Goal: Information Seeking & Learning: Learn about a topic

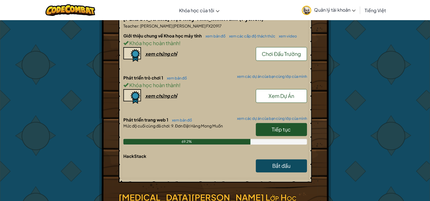
scroll to position [142, 0]
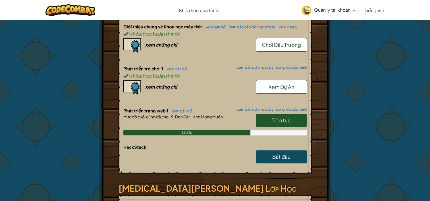
click at [262, 114] on link "Tiếp tục" at bounding box center [281, 120] width 51 height 13
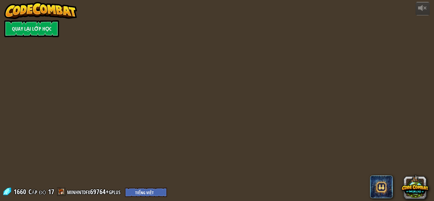
select select "vi"
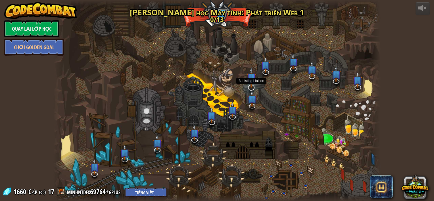
select select "vi"
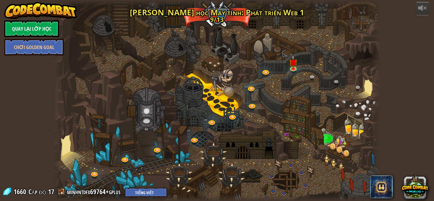
select select "vi"
click at [291, 68] on img at bounding box center [293, 58] width 8 height 19
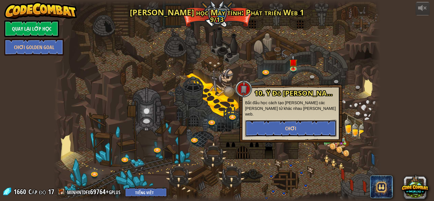
click at [280, 120] on button "Chơi" at bounding box center [290, 128] width 91 height 17
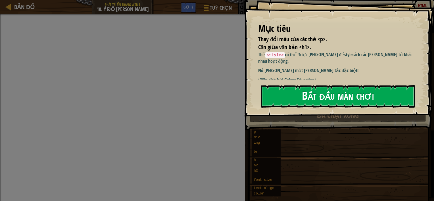
click at [291, 101] on button "Bắt đầu màn chơi" at bounding box center [338, 96] width 155 height 22
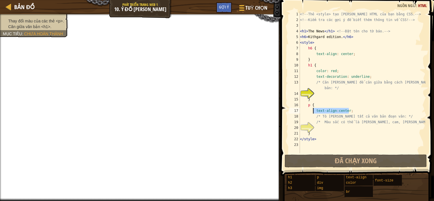
drag, startPoint x: 353, startPoint y: 109, endPoint x: 314, endPoint y: 112, distance: 39.6
click at [314, 112] on div "<!-- Thẻ <style> tạo kiểu cho HTML của bạn bằng CSS. --> <!-- Kiểm tra các gợi …" at bounding box center [362, 87] width 127 height 153
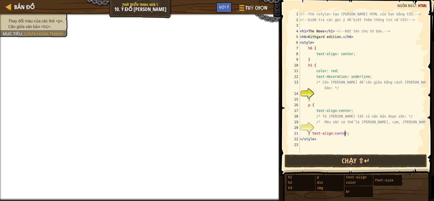
click at [323, 131] on div "<!-- Thẻ <style> tạo kiểu cho HTML của bạn bằng CSS. --> <!-- Kiểm tra các gợi …" at bounding box center [362, 87] width 127 height 153
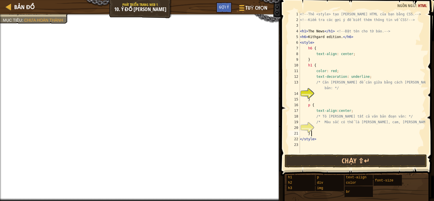
click at [300, 125] on div "20" at bounding box center [294, 128] width 11 height 6
type textarea "/* Màu sắc có thể là tím, cam, xanh lam, v.v.! */"
click at [300, 127] on div "20" at bounding box center [294, 128] width 11 height 6
type textarea "}"
click at [319, 129] on div "<!-- Thẻ <style> tạo kiểu cho HTML của bạn bằng CSS. --> <!-- Kiểm tra các gợi …" at bounding box center [362, 87] width 127 height 153
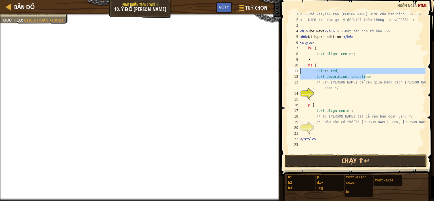
drag, startPoint x: 369, startPoint y: 76, endPoint x: 300, endPoint y: 69, distance: 69.6
click at [300, 69] on div "1 2 3 4 5 6 7 8 9 10 11 12 13 14 15 16 17 18 19 20 21 22 23 <!-- Thẻ <style> tạ…" at bounding box center [357, 82] width 138 height 142
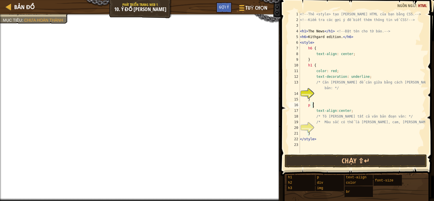
click at [329, 104] on div "<!-- Thẻ <style> tạo kiểu cho HTML của bạn bằng CSS. --> <!-- Kiểm tra các gợi …" at bounding box center [362, 87] width 127 height 153
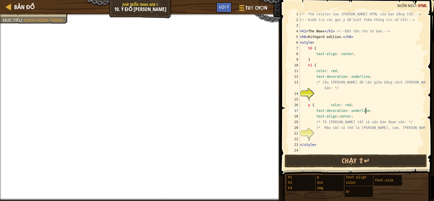
click at [347, 105] on div "<!-- Thẻ <style> tạo kiểu cho HTML của bạn bằng CSS. --> <!-- Kiểm tra các gợi …" at bounding box center [362, 87] width 127 height 153
type textarea "p { color: blue;"
drag, startPoint x: 331, startPoint y: 93, endPoint x: 319, endPoint y: 94, distance: 12.1
click at [331, 92] on div "<!-- Thẻ <style> tạo kiểu cho HTML của bạn bằng CSS. --> <!-- Kiểm tra các gợi …" at bounding box center [362, 87] width 127 height 153
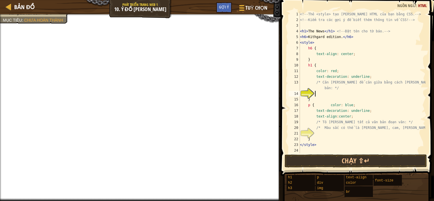
scroll to position [3, 1]
drag, startPoint x: 356, startPoint y: 58, endPoint x: 311, endPoint y: 56, distance: 45.5
click at [311, 56] on div "<!-- Thẻ <style> tạo kiểu cho HTML của bạn bằng CSS. --> <!-- Kiểm tra các gợi …" at bounding box center [362, 87] width 127 height 153
click at [376, 39] on div "<!-- Thẻ <style> tạo kiểu cho HTML của bạn bằng CSS. --> <!-- Kiểm tra các gợi …" at bounding box center [362, 87] width 127 height 153
click at [355, 54] on div "<!-- Thẻ <style> tạo kiểu cho HTML của bạn bằng CSS. --> <!-- Kiểm tra các gợi …" at bounding box center [362, 87] width 127 height 153
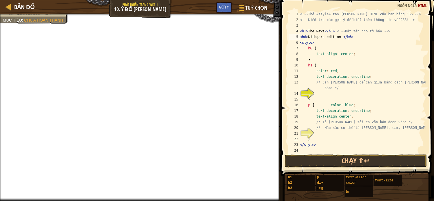
type textarea "text-align: center;"
drag, startPoint x: 355, startPoint y: 54, endPoint x: 321, endPoint y: 53, distance: 33.8
click at [321, 53] on div "<!-- Thẻ <style> tạo kiểu cho HTML của bạn bằng CSS. --> <!-- Kiểm tra các gợi …" at bounding box center [362, 87] width 127 height 153
click at [319, 95] on div "<!-- Thẻ <style> tạo kiểu cho HTML của bạn bằng CSS. --> <!-- Kiểm tra các gợi …" at bounding box center [362, 87] width 127 height 153
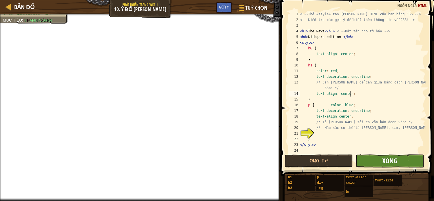
type textarea "text-align: center;"
click at [384, 161] on span "Xong" at bounding box center [389, 160] width 15 height 9
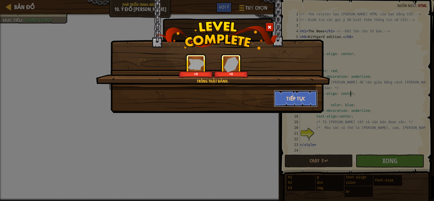
click at [292, 100] on button "Tiếp tục" at bounding box center [296, 98] width 44 height 17
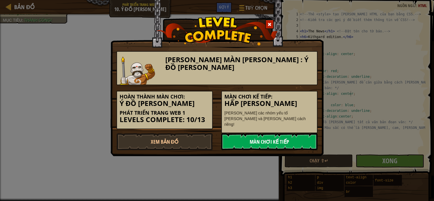
click at [271, 138] on link "Màn chơi kế tiếp" at bounding box center [269, 141] width 96 height 17
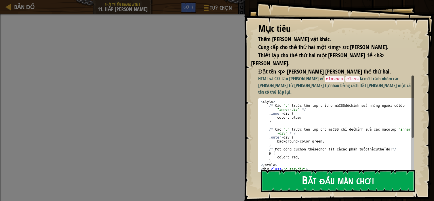
click at [292, 173] on button "Bắt đầu màn chơi" at bounding box center [338, 181] width 155 height 22
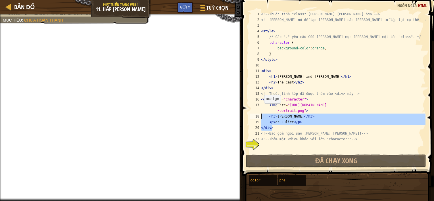
drag, startPoint x: 313, startPoint y: 126, endPoint x: 240, endPoint y: 116, distance: 73.4
click at [240, 116] on div "1 2 3 4 5 6 7 8 9 10 11 12 13 14 15 16 17 18 19 20 21 22 23 <!-- Thuộc tính "cl…" at bounding box center [337, 99] width 194 height 193
type textarea "<h3>Cindy Archer</h3> <p>as Juliet</p>"
click at [278, 144] on div "<!-- Thuộc tính "class" giúp tạo kiểu dễ dàng hơn. --> <!-- Sử dụng nó để tạo k…" at bounding box center [343, 87] width 166 height 153
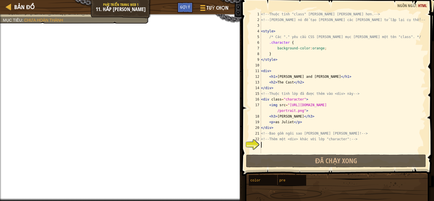
scroll to position [6, 0]
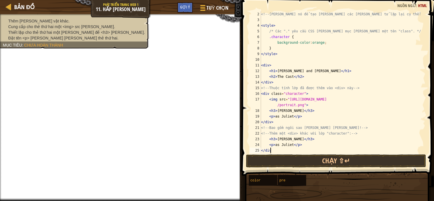
type textarea "<"
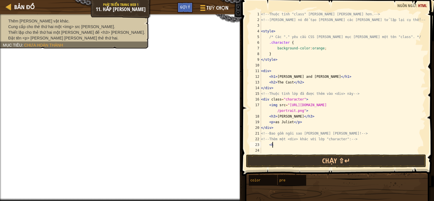
type textarea "<"
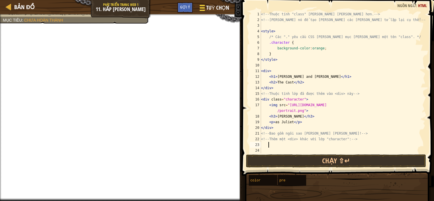
click at [218, 6] on span "Tuỳ chọn" at bounding box center [217, 8] width 23 height 8
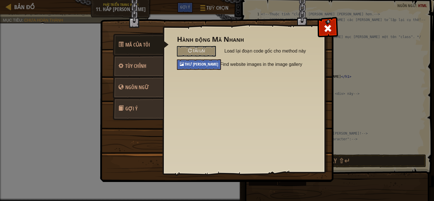
click at [212, 63] on div "Thư viện ảnh" at bounding box center [199, 64] width 44 height 11
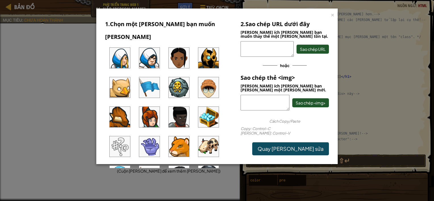
click at [211, 107] on img at bounding box center [208, 117] width 20 height 20
click at [310, 104] on span "Sao chép <img>" at bounding box center [311, 102] width 30 height 5
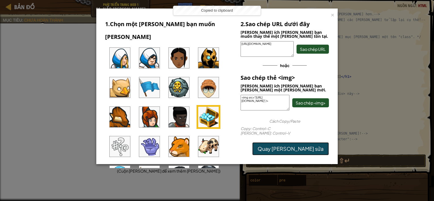
click at [308, 147] on link "Quay lại chỉnh sửa" at bounding box center [290, 148] width 77 height 13
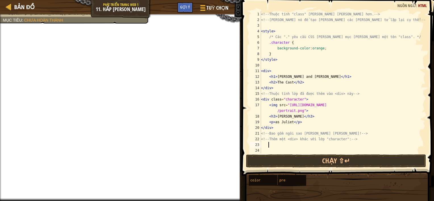
paste textarea "<img src="https://codecombat.com/file/db/thang.type/5432f9d18364d30000d1f943/po…"
type textarea "<"
click at [212, 3] on button "Tuỳ chọn" at bounding box center [214, 9] width 38 height 14
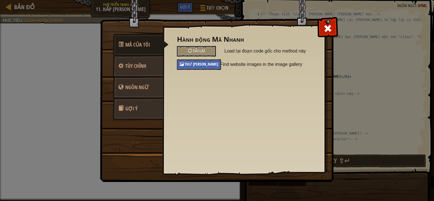
click at [203, 68] on div "Thư viện ảnh" at bounding box center [199, 64] width 44 height 11
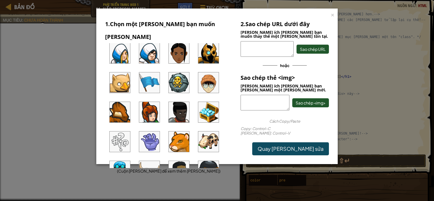
scroll to position [0, 0]
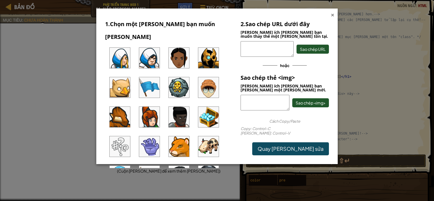
click at [332, 15] on div "×" at bounding box center [333, 14] width 4 height 6
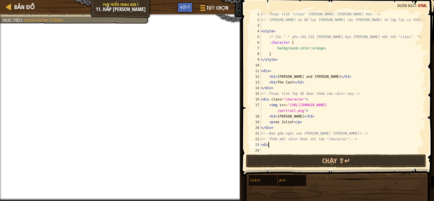
scroll to position [3, 0]
type textarea "<"
drag, startPoint x: 278, startPoint y: 129, endPoint x: 261, endPoint y: 129, distance: 17.6
click at [261, 129] on div "1 2 3 4 5 6 7 8 9 10 11 12 13 14 15 16 17 18 19 20 21 22 23 24 <!-- Thuộc tính …" at bounding box center [337, 82] width 177 height 142
type textarea "</div>"
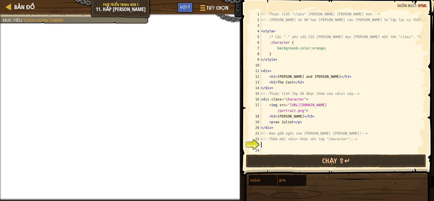
click at [264, 146] on div "<!-- Thuộc tính "class" giúp tạo kiểu dễ dàng hơn. --> <!-- Sử dụng nó để tạo k…" at bounding box center [343, 87] width 166 height 153
paste textarea "</div>"
type textarea "<"
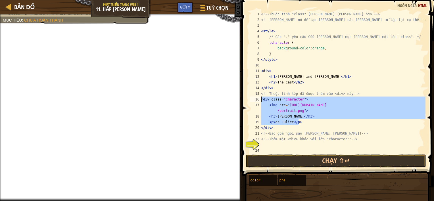
drag, startPoint x: 305, startPoint y: 124, endPoint x: 253, endPoint y: 99, distance: 57.6
click at [253, 99] on div "1 2 3 4 5 6 7 8 9 10 11 12 13 14 15 16 17 18 19 20 21 22 23 24 <!-- Thuộc tính …" at bounding box center [337, 82] width 177 height 142
type textarea "<div class="character"> <img src="https://www.codecombat.com/file/db/thang.type…"
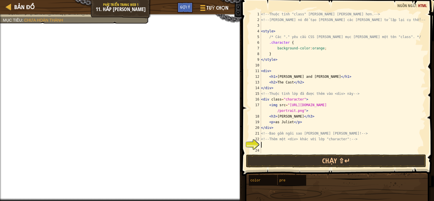
click at [274, 143] on div "<!-- Thuộc tính "class" giúp tạo kiểu dễ dàng hơn. --> <!-- Sử dụng nó để tạo k…" at bounding box center [343, 87] width 166 height 153
paste textarea "<p>as Juliet</p>"
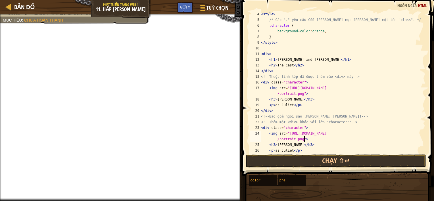
click at [317, 138] on div "< style > /* Các "." yêu cầu CSS nhắm mục tiêu một tên "class". */ .character {…" at bounding box center [340, 87] width 161 height 153
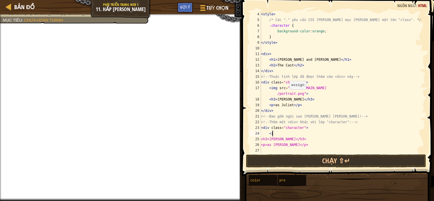
type textarea "<"
click at [225, 7] on span "Tuỳ chọn" at bounding box center [217, 8] width 23 height 8
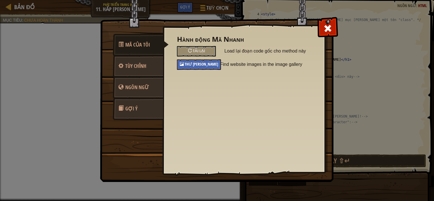
click at [215, 61] on div "Thư viện ảnh" at bounding box center [199, 64] width 44 height 11
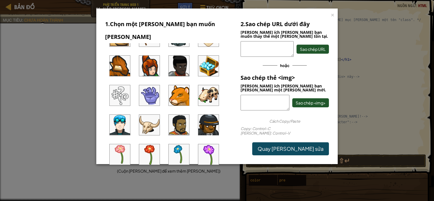
scroll to position [85, 0]
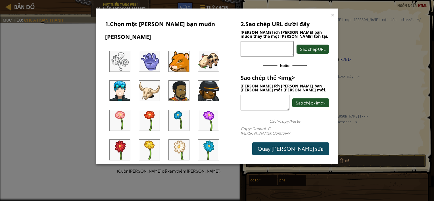
click at [156, 81] on img at bounding box center [149, 91] width 20 height 20
click at [308, 99] on button "Sao chép <img>" at bounding box center [310, 102] width 37 height 9
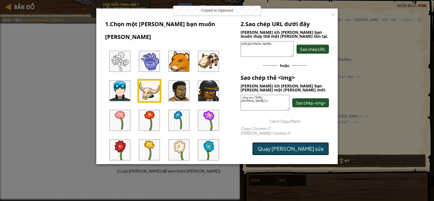
click at [311, 145] on link "Quay lại chỉnh sửa" at bounding box center [290, 148] width 77 height 13
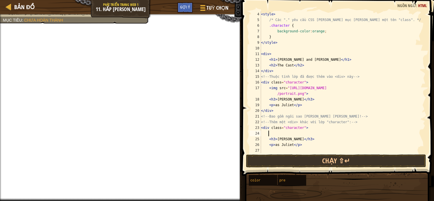
paste textarea "<img src="https://codecombat.com/file/db/thang.type/548cf11b0f559d0000be7e2b/po…"
click at [290, 106] on div "< style > /* Các "." yêu cầu CSS nhắm mục tiêu một tên "class". */ .character {…" at bounding box center [340, 87] width 161 height 153
drag, startPoint x: 299, startPoint y: 107, endPoint x: 318, endPoint y: 103, distance: 19.9
click at [318, 103] on div "< style > /* Các "." yêu cầu CSS nhắm mục tiêu một tên "class". */ .character {…" at bounding box center [340, 87] width 161 height 153
click at [290, 105] on div "< style > /* Các "." yêu cầu CSS nhắm mục tiêu một tên "class". */ .character {…" at bounding box center [340, 87] width 161 height 153
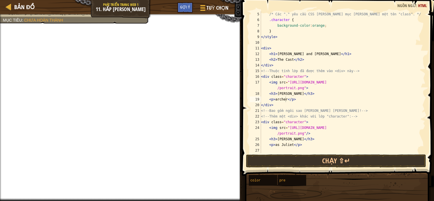
scroll to position [23, 0]
click at [286, 100] on div "/* Các "." yêu cầu CSS nhắm mục tiêu một tên "class". */ .character { backgroun…" at bounding box center [340, 87] width 161 height 153
click at [285, 99] on div "/* Các "." yêu cầu CSS nhắm mục tiêu một tên "class". */ .character { backgroun…" at bounding box center [340, 87] width 161 height 153
click at [299, 94] on div "/* Các "." yêu cầu CSS nhắm mục tiêu một tên "class". */ .character { backgroun…" at bounding box center [340, 87] width 161 height 153
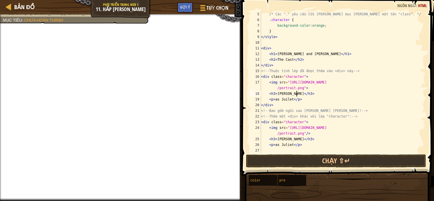
scroll to position [3, 3]
click at [290, 61] on div "/* Các "." yêu cầu CSS nhắm mục tiêu một tên "class". */ .character { backgroun…" at bounding box center [340, 87] width 161 height 153
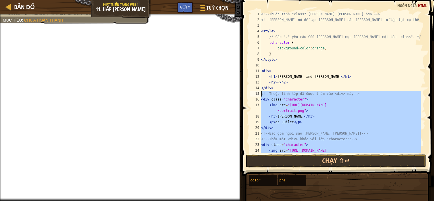
scroll to position [23, 0]
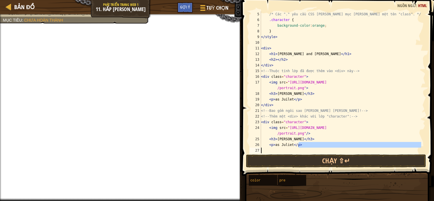
drag, startPoint x: 302, startPoint y: 147, endPoint x: 250, endPoint y: 216, distance: 86.6
click at [250, 0] on html "Bản đồ Phát triển trang web 1 11. Hấp dẫn Tuỳ chọn Xong Gợi ý 1 ההההההההההההההה…" at bounding box center [217, 0] width 434 height 0
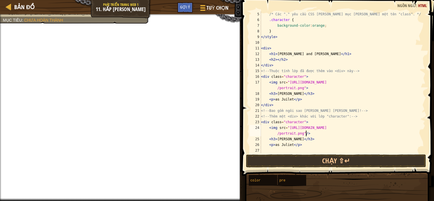
click at [330, 133] on div "/* Các "." yêu cầu CSS nhắm mục tiêu một tên "class". */ .character { backgroun…" at bounding box center [340, 87] width 161 height 153
type textarea "<img src="https://codecombat.com/file/db/thang.type/548cf11b0f559d0000be7e2b/po…"
click at [222, 8] on span "Tuỳ chọn" at bounding box center [217, 8] width 23 height 8
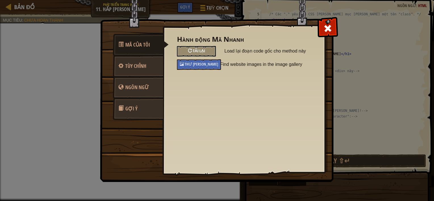
click at [202, 53] on span "Tải lại" at bounding box center [199, 50] width 12 height 5
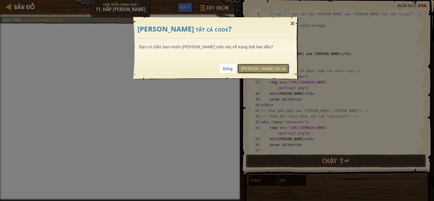
click at [270, 68] on link "Tải lại tất cả" at bounding box center [264, 69] width 52 height 10
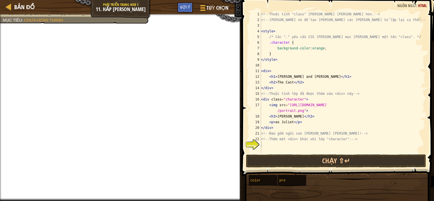
scroll to position [3, 0]
click at [292, 154] on span at bounding box center [338, 80] width 197 height 193
click at [290, 159] on button "Chạy ⇧↵" at bounding box center [336, 161] width 180 height 13
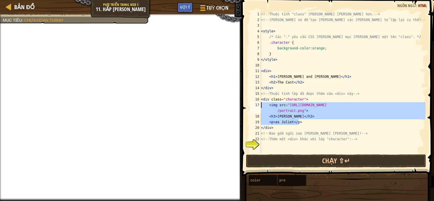
drag, startPoint x: 306, startPoint y: 122, endPoint x: 259, endPoint y: 104, distance: 50.6
click at [259, 104] on div "1 2 3 4 5 6 7 8 9 10 11 12 13 14 15 16 17 18 19 20 21 22 23 <!-- Thuộc tính "cl…" at bounding box center [337, 82] width 177 height 142
type textarea "<img src="https://www.codecombat.com/file/db/thang.type/529ab1a24b67a988ad00000…"
click at [269, 146] on div "<!-- Thuộc tính "class" giúp tạo kiểu dễ dàng hơn. --> <!-- Sử dụng nó để tạo k…" at bounding box center [343, 87] width 166 height 153
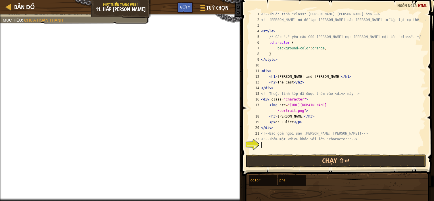
paste textarea "<p>as Juliet</p>"
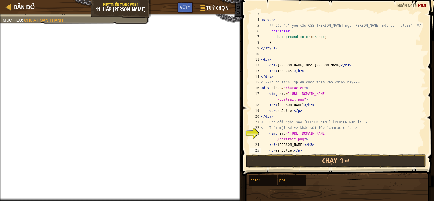
scroll to position [11, 0]
click at [308, 138] on div "< style > /* Các "." yêu cầu CSS nhắm mục tiêu một tên "class". */ .character {…" at bounding box center [340, 87] width 161 height 153
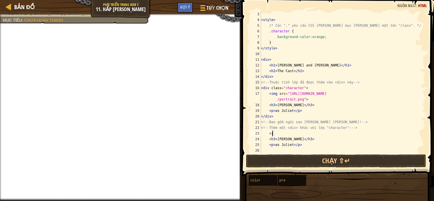
type textarea "<"
click at [220, 7] on span "Tuỳ chọn" at bounding box center [217, 8] width 23 height 8
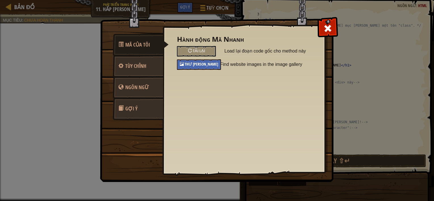
click at [201, 64] on span "Thư viện ảnh" at bounding box center [202, 63] width 34 height 5
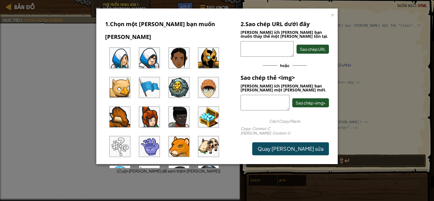
scroll to position [28, 0]
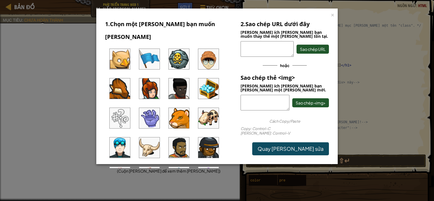
click at [152, 138] on img at bounding box center [149, 148] width 20 height 20
click at [307, 100] on span "Sao chép <img>" at bounding box center [311, 102] width 30 height 5
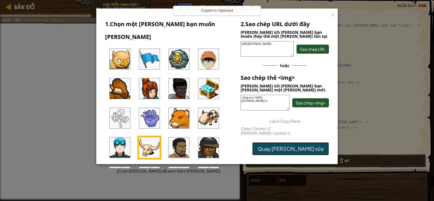
click at [305, 150] on link "Quay lại chỉnh sửa" at bounding box center [290, 148] width 77 height 13
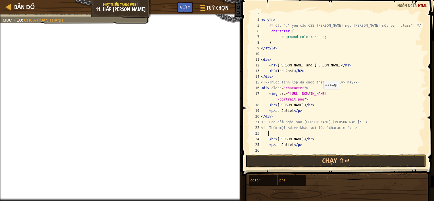
paste textarea "<img src="https://codecombat.com/file/db/thang.type/548cf11b0f559d0000be7e2b/po…"
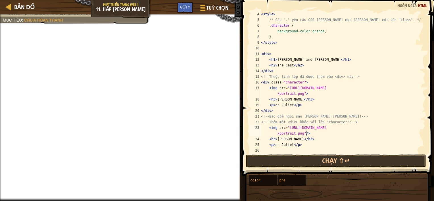
scroll to position [17, 0]
drag, startPoint x: 305, startPoint y: 83, endPoint x: 259, endPoint y: 83, distance: 46.3
click at [259, 83] on div "<img src="https://codecombat.com/file/db/thang.type/548cf11b0f559d0000be7e2b/po…" at bounding box center [337, 82] width 177 height 142
click at [276, 110] on div "< style > /* Các "." yêu cầu CSS nhắm mục tiêu một tên "class". */ .character {…" at bounding box center [340, 87] width 161 height 153
paste textarea "<div class="character">"
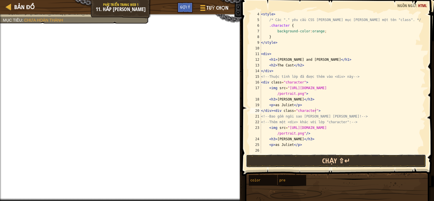
click at [314, 162] on button "Chạy ⇧↵" at bounding box center [336, 161] width 180 height 13
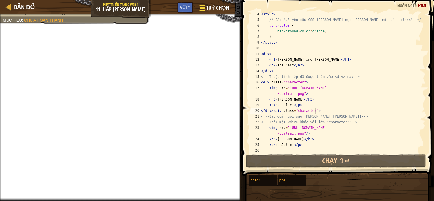
click at [202, 9] on div at bounding box center [202, 8] width 8 height 8
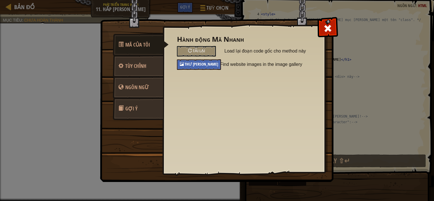
click at [182, 60] on div "Thư viện ảnh" at bounding box center [199, 64] width 44 height 11
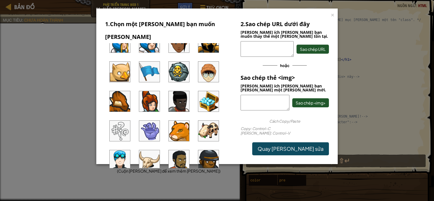
scroll to position [85, 0]
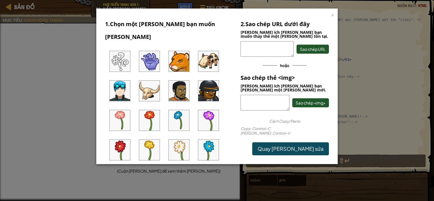
click at [155, 81] on img at bounding box center [149, 91] width 20 height 20
click at [333, 13] on div "×" at bounding box center [333, 14] width 4 height 6
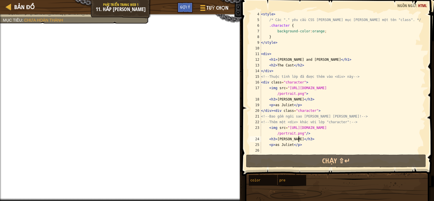
click at [298, 139] on div "< style > /* Các "." yêu cầu CSS nhắm mục tiêu một tên "class". */ .character {…" at bounding box center [340, 87] width 161 height 153
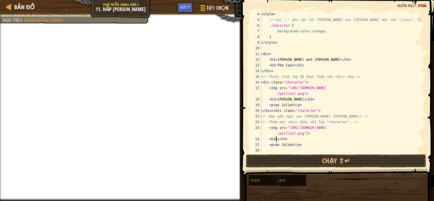
scroll to position [3, 1]
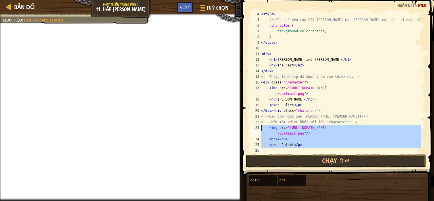
drag, startPoint x: 306, startPoint y: 149, endPoint x: 259, endPoint y: 128, distance: 51.8
click at [259, 128] on div "<h3></h3> 4 5 6 7 8 9 10 11 12 13 14 15 16 17 18 19 20 21 22 23 24 25 26 < styl…" at bounding box center [337, 82] width 177 height 142
type textarea "<img src="https://codecombat.com/file/db/thang.type/548cf11b0f559d0000be7e2b/po…"
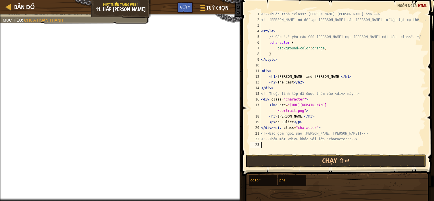
scroll to position [3, 0]
click at [317, 128] on div "<!-- Thuộc tính "class" giúp tạo kiểu dễ dàng hơn. --> <!-- Sử dụng nó để tạo k…" at bounding box center [343, 87] width 166 height 153
type textarea "</div><div class="character">"
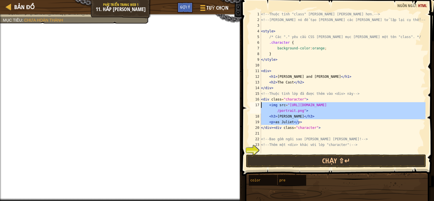
drag, startPoint x: 309, startPoint y: 121, endPoint x: 259, endPoint y: 105, distance: 53.3
click at [259, 105] on div "1 2 3 4 5 6 7 8 9 10 11 12 13 14 15 16 17 18 19 20 21 22 23 24 <!-- Thuộc tính …" at bounding box center [337, 82] width 177 height 142
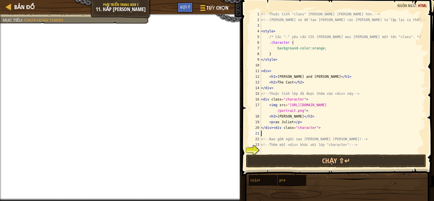
paste textarea "p>as Juliet</p"
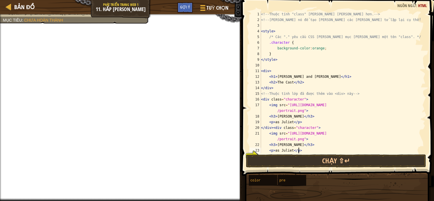
scroll to position [0, 0]
click at [272, 132] on div "<!-- Thuộc tính "class" giúp tạo kiểu dễ dàng hơn. --> <!-- Sử dụng nó để tạo k…" at bounding box center [340, 87] width 161 height 153
click at [315, 138] on div "<!-- Thuộc tính "class" giúp tạo kiểu dễ dàng hơn. --> <!-- Sử dụng nó để tạo k…" at bounding box center [340, 87] width 161 height 153
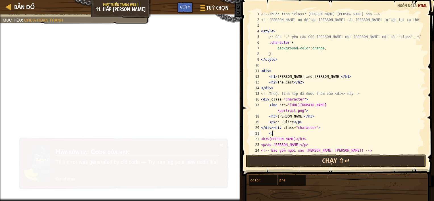
type textarea "<"
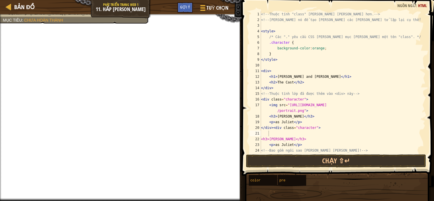
click at [272, 128] on div "<!-- Thuộc tính "class" giúp tạo kiểu dễ dàng hơn. --> <!-- Sử dụng nó để tạo k…" at bounding box center [340, 87] width 161 height 153
type textarea "<<div class="character">"
click at [216, 7] on span "Tuỳ chọn" at bounding box center [217, 8] width 23 height 8
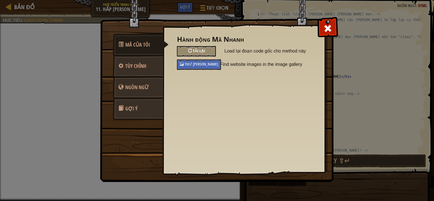
click at [207, 50] on div "Tải lại" at bounding box center [196, 51] width 39 height 11
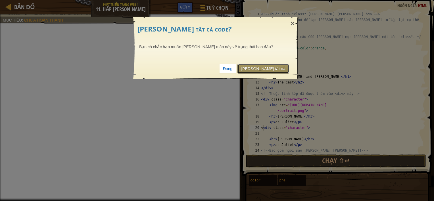
click at [270, 65] on link "Tải lại tất cả" at bounding box center [264, 69] width 52 height 10
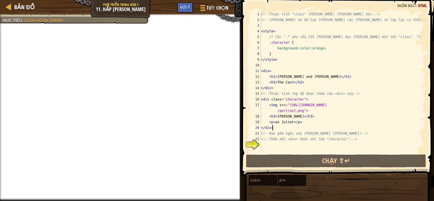
click at [280, 126] on div "<!-- Thuộc tính "class" giúp tạo kiểu dễ dàng hơn. --> <!-- Sử dụng nó để tạo k…" at bounding box center [343, 87] width 166 height 153
type textarea "</div>"
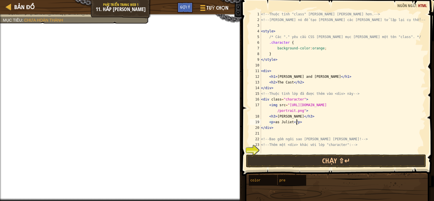
click at [297, 124] on div "<!-- Thuộc tính "class" giúp tạo kiểu dễ dàng hơn. --> <!-- Sử dụng nó để tạo k…" at bounding box center [343, 87] width 166 height 153
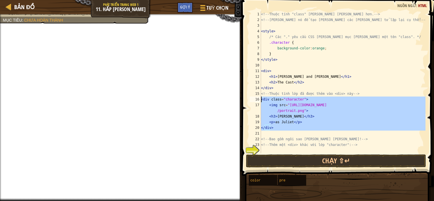
drag, startPoint x: 299, startPoint y: 131, endPoint x: 249, endPoint y: 99, distance: 58.8
click at [249, 99] on div "<p>as Juliet</p> 1 2 3 4 5 6 7 8 9 10 11 12 13 14 15 16 17 18 19 20 21 22 23 24…" at bounding box center [337, 82] width 177 height 142
type textarea "<div class="character"> <img src="https://www.codecombat.com/file/db/thang.type…"
click at [264, 134] on div "<!-- Thuộc tính "class" giúp tạo kiểu dễ dàng hơn. --> <!-- Sử dụng nó để tạo k…" at bounding box center [343, 82] width 166 height 142
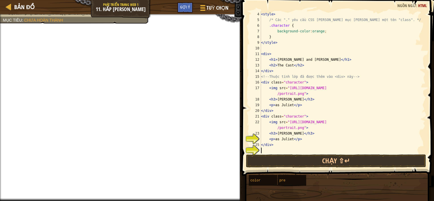
scroll to position [17, 0]
click at [321, 128] on div "< style > /* Các "." yêu cầu CSS nhắm mục tiêu một tên "class". */ .character {…" at bounding box center [340, 87] width 161 height 153
type textarea "<img src="https://www.codecombat.com/file/db/thang.type/529ab1a24b67a988ad00000…"
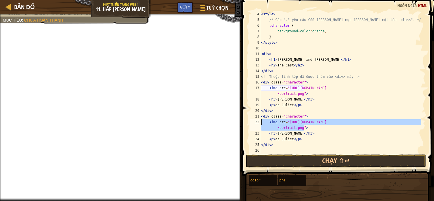
drag, startPoint x: 306, startPoint y: 130, endPoint x: 259, endPoint y: 123, distance: 47.0
click at [259, 123] on div "<img src="https://www.codecombat.com/file/db/thang.type/529ab1a24b67a988ad00000…" at bounding box center [337, 82] width 177 height 142
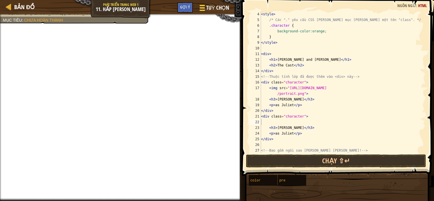
click at [202, 10] on span at bounding box center [201, 10] width 5 height 1
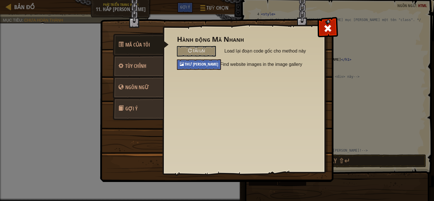
click at [195, 65] on span "Thư viện ảnh" at bounding box center [202, 63] width 34 height 5
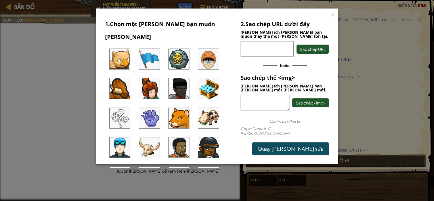
scroll to position [57, 0]
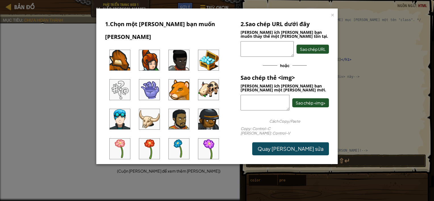
click at [153, 139] on img at bounding box center [149, 149] width 20 height 20
click at [303, 102] on span "Sao chép <img>" at bounding box center [311, 102] width 30 height 5
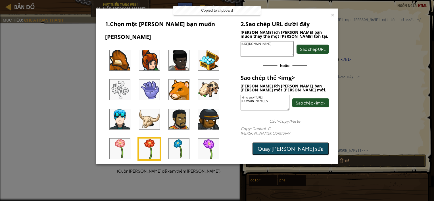
drag, startPoint x: 304, startPoint y: 146, endPoint x: 294, endPoint y: 151, distance: 10.7
click at [303, 147] on link "Quay lại chỉnh sửa" at bounding box center [290, 148] width 77 height 13
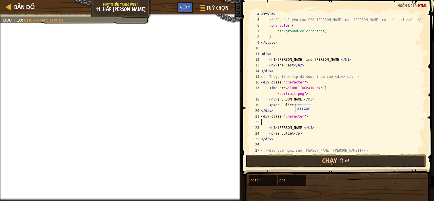
paste textarea "<img src="https://codecombat.com/file/db/thang.type/54e9525ff54ef5794f354ed5/po…"
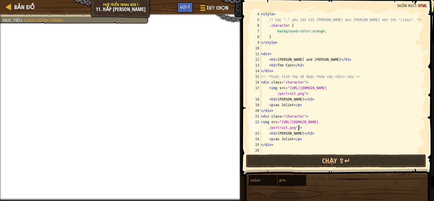
click at [298, 134] on div "< style > /* Các "." yêu cầu CSS nhắm mục tiêu một tên "class". */ .character {…" at bounding box center [340, 87] width 161 height 153
click at [341, 163] on button "Chạy ⇧↵" at bounding box center [336, 161] width 180 height 13
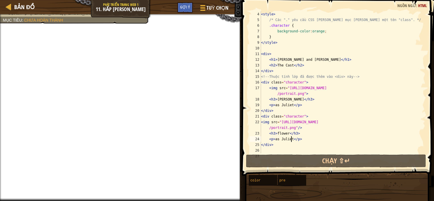
click at [291, 140] on div "< style > /* Các "." yêu cầu CSS nhắm mục tiêu một tên "class". */ .character {…" at bounding box center [340, 87] width 161 height 153
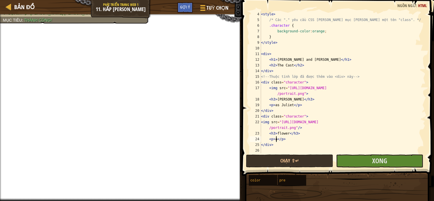
type textarea "<p></p>"
click at [393, 161] on button "Xong" at bounding box center [379, 161] width 87 height 13
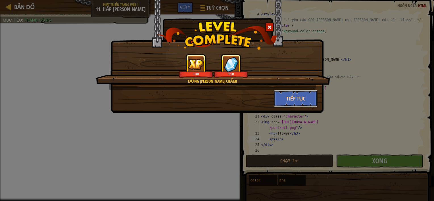
click at [297, 103] on button "Tiếp tục" at bounding box center [296, 98] width 44 height 17
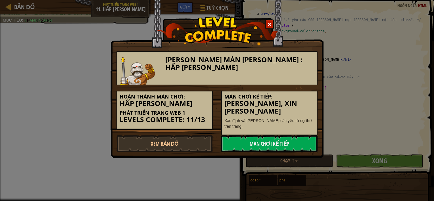
click at [306, 100] on h3 "Nhận diện, Xin vui lòng" at bounding box center [269, 107] width 90 height 15
click at [263, 137] on link "Màn chơi kế tiếp" at bounding box center [269, 143] width 96 height 17
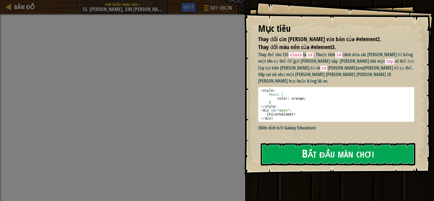
click at [313, 153] on button "Bắt đầu màn chơi" at bounding box center [338, 154] width 155 height 22
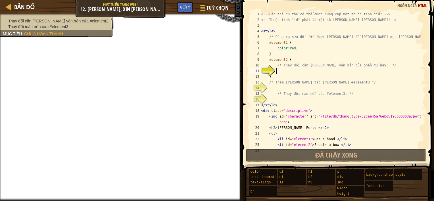
scroll to position [11, 0]
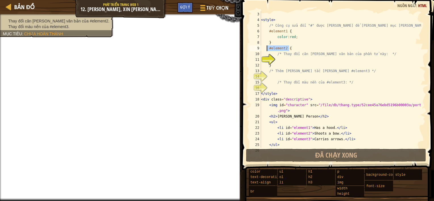
drag, startPoint x: 291, startPoint y: 49, endPoint x: 266, endPoint y: 50, distance: 25.0
click at [266, 50] on div "< style > /* Công cụ sửa đổi "#" được sử dụng để nhắm mục tiêu một "id". */ #el…" at bounding box center [340, 85] width 161 height 148
type textarea "#element2 {"
click at [269, 77] on div "< style > /* Công cụ sửa đổi "#" được sử dụng để nhắm mục tiêu một "id". */ #el…" at bounding box center [340, 85] width 161 height 148
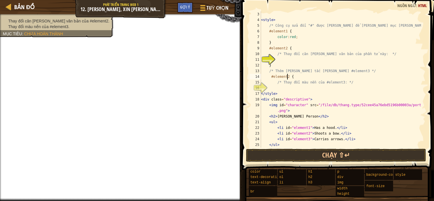
click at [287, 78] on div "< style > /* Công cụ sửa đổi "#" được sử dụng để nhắm mục tiêu một "id". */ #el…" at bounding box center [340, 85] width 161 height 148
type textarea "#element3 {"
click at [273, 88] on div "< style > /* Công cụ sửa đổi "#" được sử dụng để nhắm mục tiêu một "id". */ #el…" at bounding box center [340, 85] width 161 height 148
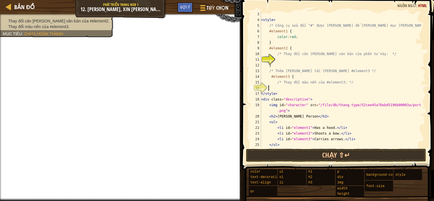
click at [294, 76] on div "< style > /* Công cụ sửa đổi "#" được sử dụng để nhắm mục tiêu một "id". */ #el…" at bounding box center [340, 85] width 161 height 148
type textarea "#element3 {"
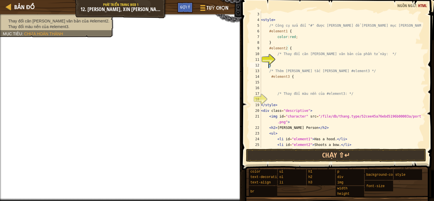
drag, startPoint x: 274, startPoint y: 65, endPoint x: 268, endPoint y: 66, distance: 5.7
click at [268, 66] on div "< style > /* Công cụ sửa đổi "#" được sử dụng để nhắm mục tiêu một "id". */ #el…" at bounding box center [340, 85] width 161 height 148
type textarea "}"
click at [277, 88] on div "< style > /* Công cụ sửa đổi "#" được sử dụng để nhắm mục tiêu một "id". */ #el…" at bounding box center [340, 85] width 161 height 148
type textarea "}"
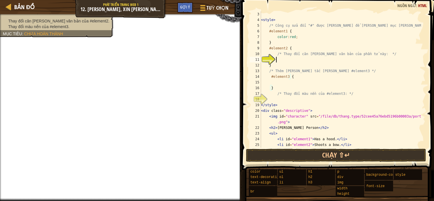
click at [284, 59] on div "< style > /* Công cụ sửa đổi "#" được sử dụng để nhắm mục tiêu một "id". */ #el…" at bounding box center [340, 85] width 161 height 148
type textarea "text-aligan"
click at [284, 82] on div "< style > /* Công cụ sửa đổi "#" được sử dụng để nhắm mục tiêu một "id". */ #el…" at bounding box center [340, 85] width 161 height 148
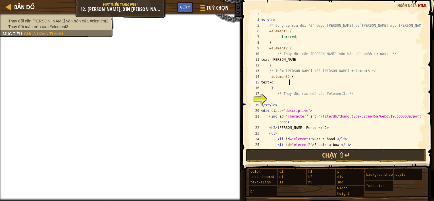
click at [301, 61] on div "< style > /* Công cụ sửa đổi "#" được sử dụng để nhắm mục tiêu một "id". */ #el…" at bounding box center [340, 85] width 161 height 148
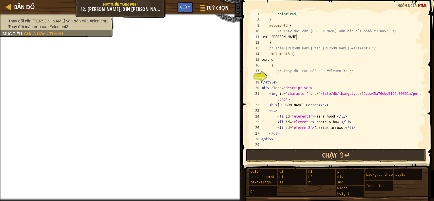
scroll to position [17, 0]
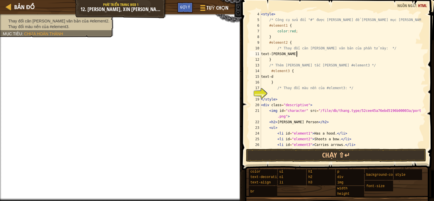
click at [295, 75] on div "< style > /* Công cụ sửa đổi "#" được sử dụng để nhắm mục tiêu một "id". */ #el…" at bounding box center [340, 85] width 161 height 148
type textarea "t"
click at [302, 55] on div "< style > /* Công cụ sửa đổi "#" được sử dụng để nhắm mục tiêu một "id". */ #el…" at bounding box center [340, 85] width 161 height 148
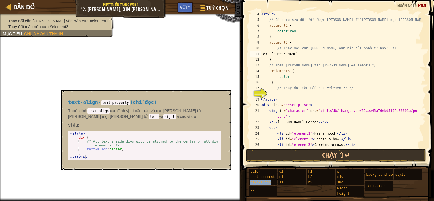
click at [262, 184] on span "text-align" at bounding box center [260, 183] width 20 height 4
click at [225, 95] on button "×" at bounding box center [224, 96] width 5 height 8
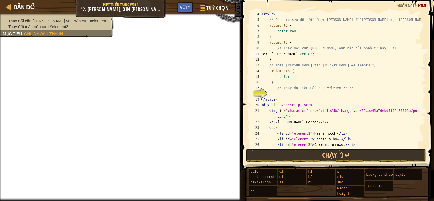
scroll to position [3, 2]
click at [299, 78] on div "< style > /* Công cụ sửa đổi "#" được sử dụng để nhắm mục tiêu một "id". */ #el…" at bounding box center [340, 85] width 161 height 148
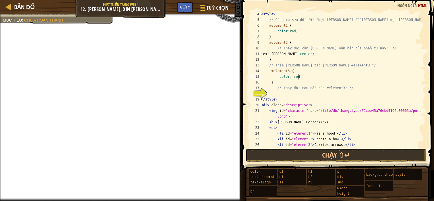
scroll to position [17, 0]
type textarea "c"
click at [284, 93] on div "< style > /* Công cụ sửa đổi "#" được sử dụng để nhắm mục tiêu một "id". */ #el…" at bounding box center [340, 85] width 161 height 148
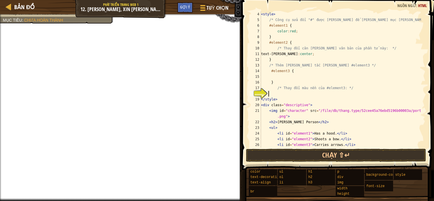
click at [288, 94] on div "< style > /* Công cụ sửa đổi "#" được sử dụng để nhắm mục tiêu một "id". */ #el…" at bounding box center [340, 85] width 161 height 148
click at [275, 78] on div "< style > /* Công cụ sửa đổi "#" được sử dụng để nhắm mục tiêu một "id". */ #el…" at bounding box center [340, 85] width 161 height 148
drag, startPoint x: 313, startPoint y: 56, endPoint x: 274, endPoint y: 56, distance: 38.6
click at [274, 56] on div "< style > /* Công cụ sửa đổi "#" được sử dụng để nhắm mục tiêu một "id". */ #el…" at bounding box center [340, 85] width 161 height 148
type textarea "text-aligan:center;"
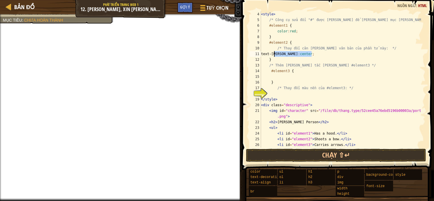
click at [274, 77] on div "< style > /* Công cụ sửa đổi "#" được sử dụng để nhắm mục tiêu một "id". */ #el…" at bounding box center [340, 85] width 161 height 148
paste textarea "text-aligan:center;"
type textarea "text-aligan:center;"
click at [282, 95] on div "< style > /* Công cụ sửa đổi "#" được sử dụng để nhắm mục tiêu một "id". */ #el…" at bounding box center [340, 85] width 161 height 148
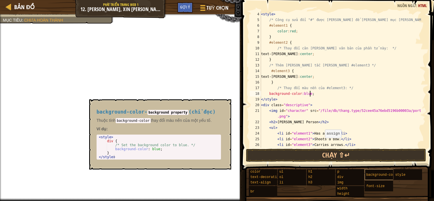
scroll to position [3, 3]
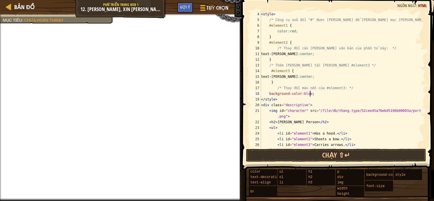
click at [300, 93] on div "< style > /* Công cụ sửa đổi "#" được sử dụng để nhắm mục tiêu một "id". */ #el…" at bounding box center [340, 85] width 161 height 148
click at [337, 96] on div "< style > /* Công cụ sửa đổi "#" được sử dụng để nhắm mục tiêu một "id". */ #el…" at bounding box center [340, 85] width 161 height 148
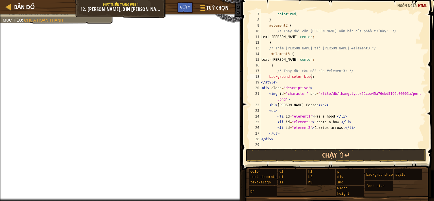
scroll to position [34, 0]
click at [314, 60] on div "color : red ; } #element2 { /* Thay đổi căn chỉnh văn bản của phần tử này: */ t…" at bounding box center [340, 85] width 161 height 148
click at [311, 60] on div "color : red ; } #element2 { /* Thay đổi căn chỉnh văn bản của phần tử này: */ t…" at bounding box center [340, 85] width 161 height 148
type textarea "t"
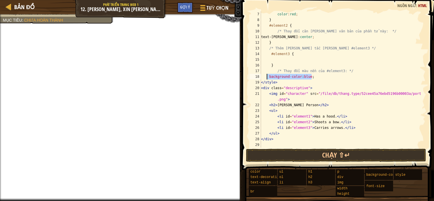
drag, startPoint x: 313, startPoint y: 76, endPoint x: 268, endPoint y: 79, distance: 45.8
click at [268, 79] on div "color : red ; } #element2 { /* Thay đổi căn chỉnh văn bản của phần tử này: */ t…" at bounding box center [340, 85] width 161 height 148
type textarea "background-color: blue;"
click at [281, 59] on div "color : red ; } #element2 { /* Thay đổi căn chỉnh văn bản của phần tử này: */ t…" at bounding box center [340, 85] width 161 height 148
click at [272, 59] on div "color : red ; } #element2 { /* Thay đổi căn chỉnh văn bản của phần tử này: */ t…" at bounding box center [340, 85] width 161 height 148
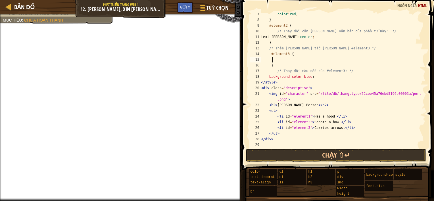
paste textarea "background-color: blue;"
click at [315, 76] on div "color : red ; } #element2 { /* Thay đổi căn chỉnh văn bản của phần tử này: */ t…" at bounding box center [340, 85] width 161 height 148
type textarea "b"
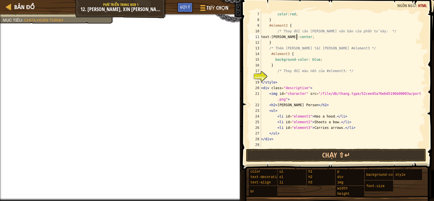
click at [297, 37] on div "color : red ; } #element2 { /* Thay đổi căn chỉnh văn bản của phần tử này: */ t…" at bounding box center [340, 85] width 161 height 148
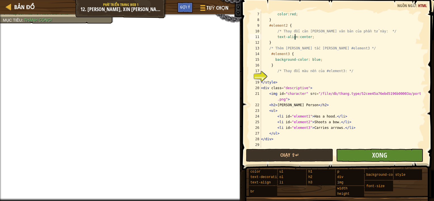
type textarea "text-align:center;"
click at [341, 158] on button "Xong" at bounding box center [379, 155] width 87 height 13
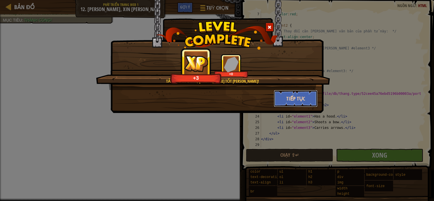
click at [300, 101] on button "Tiếp tục" at bounding box center [296, 98] width 44 height 17
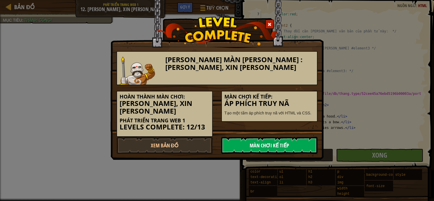
click at [274, 143] on link "Màn chơi kế tiếp" at bounding box center [269, 145] width 96 height 17
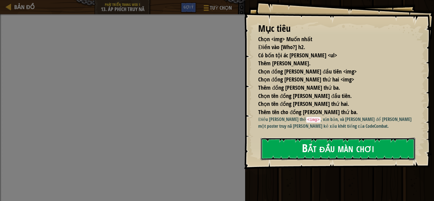
click at [292, 142] on button "Bắt đầu màn chơi" at bounding box center [338, 149] width 155 height 22
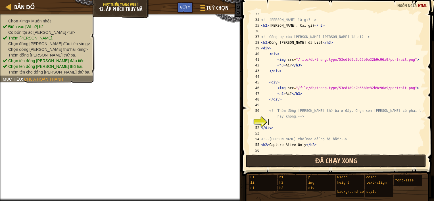
scroll to position [193, 0]
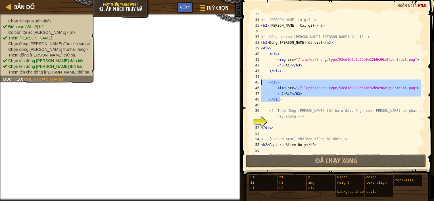
drag, startPoint x: 285, startPoint y: 100, endPoint x: 261, endPoint y: 85, distance: 28.6
click at [261, 85] on div "33 34 35 36 37 38 39 40 41 42 43 44 45 46 47 48 49 50 51 52 53 54 55 56 <!-- Ph…" at bounding box center [337, 82] width 177 height 142
type textarea "<div> <img src="/file/db/thang.type/53ed1d9c2b65b0e32b9c96a9/portrait.png">"
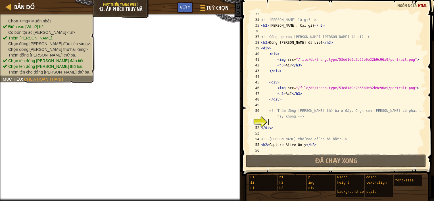
click at [273, 122] on div "<!-- Phần thưởng là gì? --> < h2 > Phần thưởng: Cái gì? </ h2 > <!-- Công sự củ…" at bounding box center [340, 87] width 161 height 153
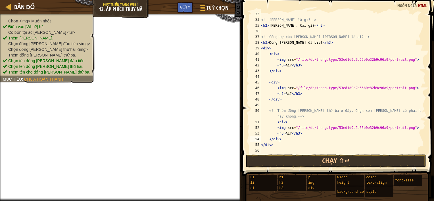
click at [273, 144] on div "<!-- Phần thưởng là gì? --> < h2 > Phần thưởng: Cái gì? </ h2 > <!-- Công sự củ…" at bounding box center [340, 87] width 161 height 153
type textarea "<"
type textarea "</div>"
click at [278, 144] on div "<!-- Phần thưởng là gì? --> < h2 > Phần thưởng: Cái gì? </ h2 > <!-- Công sự củ…" at bounding box center [340, 87] width 161 height 153
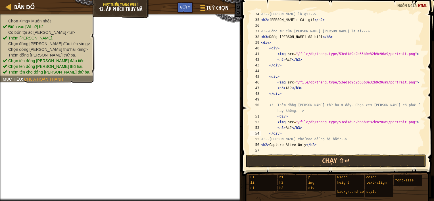
scroll to position [199, 0]
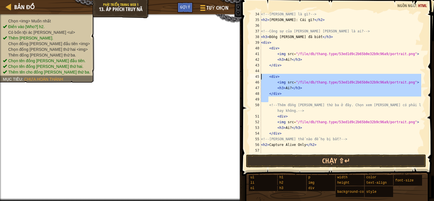
drag, startPoint x: 299, startPoint y: 98, endPoint x: 259, endPoint y: 76, distance: 45.5
click at [259, 76] on div "</div> 34 35 36 37 38 39 40 41 42 43 44 45 46 47 48 49 50 51 52 53 54 55 56 57 …" at bounding box center [337, 82] width 177 height 142
click at [283, 96] on div "<!-- Phần thưởng là gì? --> < h2 > Phần thưởng: Cái gì? </ h2 > <!-- Công sự củ…" at bounding box center [340, 82] width 161 height 142
type textarea "</div>"
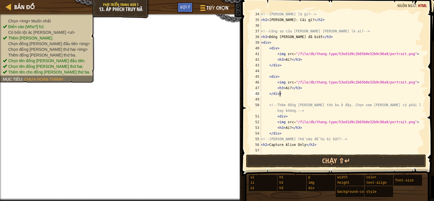
click at [278, 98] on div "<!-- Phần thưởng là gì? --> < h2 > Phần thưởng: Cái gì? </ h2 > <!-- Công sự củ…" at bounding box center [340, 87] width 161 height 153
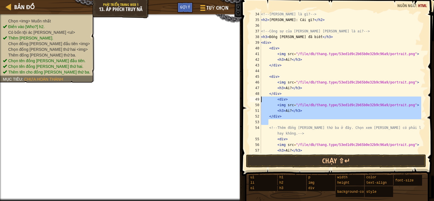
drag, startPoint x: 299, startPoint y: 121, endPoint x: 261, endPoint y: 101, distance: 43.1
click at [261, 101] on div "<!-- Phần thưởng là gì? --> < h2 > Phần thưởng: Cái gì? </ h2 > <!-- Công sự củ…" at bounding box center [340, 87] width 161 height 153
type textarea "<div> <img src="/file/db/thang.type/53ed1d9c2b65b0e32b9c96a9/portrait.png">"
click at [278, 124] on div "<!-- Phần thưởng là gì? --> < h2 > Phần thưởng: Cái gì? </ h2 > <!-- Công sự củ…" at bounding box center [340, 82] width 161 height 142
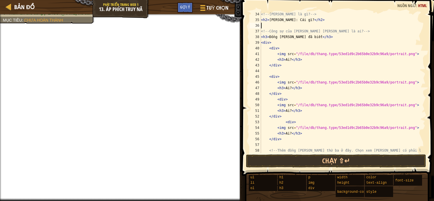
click at [282, 25] on div "<!-- Phần thưởng là gì? --> < h2 > Phần thưởng: Cái gì? </ h2 > <!-- Công sự củ…" at bounding box center [340, 90] width 161 height 159
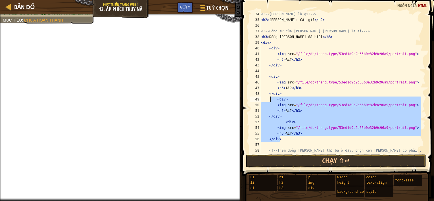
drag, startPoint x: 343, startPoint y: 136, endPoint x: 270, endPoint y: 100, distance: 80.9
click at [270, 100] on div "<!-- Phần thưởng là gì? --> < h2 > Phần thưởng: Cái gì? </ h2 > <!-- Công sự củ…" at bounding box center [340, 90] width 161 height 159
type textarea "<div> <img src="/file/db/thang.type/53ed1d9c2b65b0e32b9c96a9/portrait.png">"
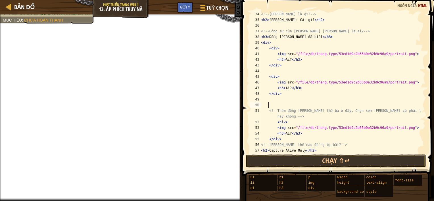
click at [280, 104] on div "<!-- Phần thưởng là gì? --> < h2 > Phần thưởng: Cái gì? </ h2 > <!-- Công sự củ…" at bounding box center [340, 87] width 161 height 153
click at [287, 104] on div "<!-- Phần thưởng là gì? --> < h2 > Phần thưởng: Cái gì? </ h2 > <!-- Công sự củ…" at bounding box center [340, 87] width 161 height 153
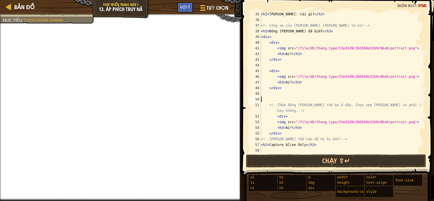
scroll to position [205, 0]
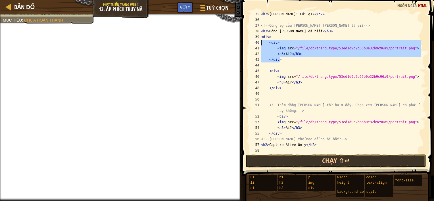
drag, startPoint x: 298, startPoint y: 60, endPoint x: 259, endPoint y: 45, distance: 41.8
click at [259, 45] on div "35 36 37 38 39 40 41 42 43 44 45 46 47 48 49 50 51 52 53 54 55 56 57 58 < h2 > …" at bounding box center [337, 82] width 177 height 142
type textarea "<div> <img src="/file/db/thang.type/53ed1d9c2b65b0e32b9c96a9/portrait.png">"
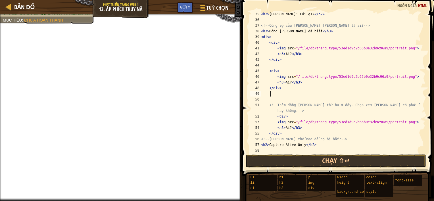
click at [276, 94] on div "< h2 > Phần thưởng: Cái gì? </ h2 > <!-- Công sự của họ trong tội phạm là ai? -…" at bounding box center [340, 87] width 161 height 153
paste textarea "</div>"
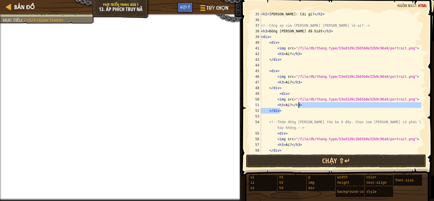
drag, startPoint x: 314, startPoint y: 109, endPoint x: 317, endPoint y: 96, distance: 13.8
click at [317, 96] on div "< h2 > Phần thưởng: Cái gì? </ h2 > <!-- Công sự của họ trong tội phạm là ai? -…" at bounding box center [340, 87] width 161 height 153
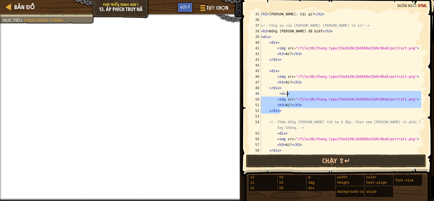
click at [307, 112] on div "< h2 > Phần thưởng: Cái gì? </ h2 > <!-- Công sự của họ trong tội phạm là ai? -…" at bounding box center [340, 82] width 161 height 142
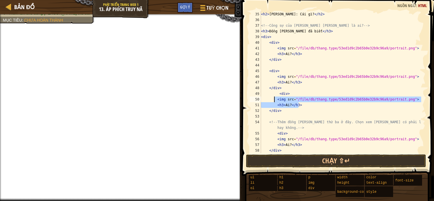
drag, startPoint x: 308, startPoint y: 105, endPoint x: 274, endPoint y: 100, distance: 34.2
click at [274, 100] on div "< h2 > Phần thưởng: Cái gì? </ h2 > <!-- Công sự của họ trong tội phạm là ai? -…" at bounding box center [340, 87] width 161 height 153
type textarea "<img src="/file/db/thang.type/53ed1d9c2b65b0e32b9c96a9/portrait.png"> <h3>Ai?</…"
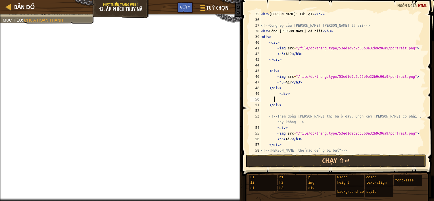
click at [222, 2] on div "Bản đồ Phát triển trang web 1 13. Áp phích Truy nã Tuỳ chọn Xong Gợi ý" at bounding box center [121, 7] width 242 height 14
click at [218, 6] on span "Tuỳ chọn" at bounding box center [217, 8] width 23 height 8
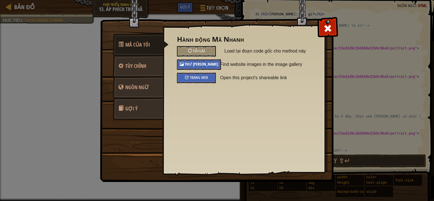
click at [190, 64] on span "Thư viện ảnh" at bounding box center [202, 63] width 34 height 5
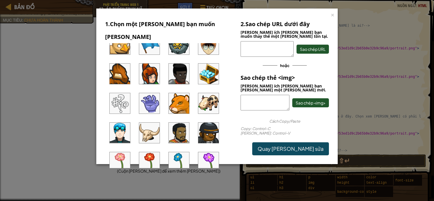
scroll to position [57, 0]
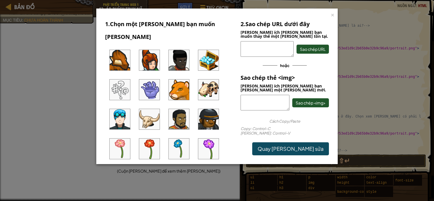
click at [209, 109] on img at bounding box center [208, 119] width 20 height 20
click at [316, 102] on span "Sao chép <img>" at bounding box center [311, 102] width 30 height 5
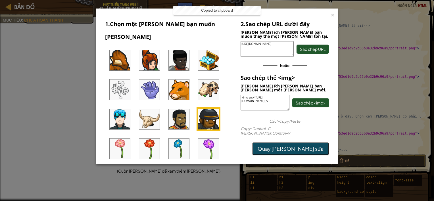
click at [316, 145] on link "Quay lại chỉnh sửa" at bounding box center [290, 148] width 77 height 13
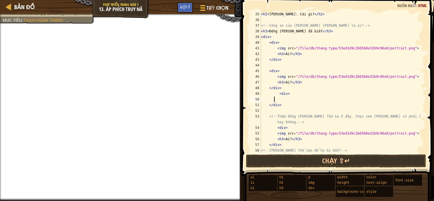
paste textarea "<img src="https://codecombat.com/file/db/thang.type/52e95b4222efc8e70900175d/po…"
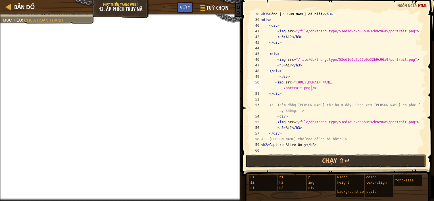
scroll to position [222, 0]
click at [286, 128] on div "< h3 > Đồng phạm đã biết </ h3 > < div > < div > < img src = "/file/db/thang.ty…" at bounding box center [340, 87] width 161 height 153
click at [285, 127] on div "< h3 > Đồng phạm đã biết </ h3 > < div > < div > < img src = "/file/db/thang.ty…" at bounding box center [340, 87] width 161 height 153
click at [286, 128] on div "< h3 > Đồng phạm đã biết </ h3 > < div > < div > < img src = "/file/db/thang.ty…" at bounding box center [340, 87] width 161 height 153
click at [288, 128] on div "< h3 > Đồng phạm đã biết </ h3 > < div > < div > < img src = "/file/db/thang.ty…" at bounding box center [340, 87] width 161 height 153
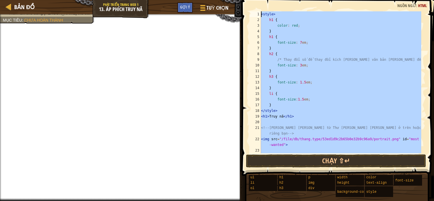
scroll to position [0, 0]
drag, startPoint x: 310, startPoint y: 149, endPoint x: 251, endPoint y: 8, distance: 152.8
click at [251, 8] on div "<h3>Archer?</h3> 1 2 3 4 5 6 7 8 9 10 11 12 13 14 15 16 17 18 19 20 21 22 23 24…" at bounding box center [337, 99] width 194 height 193
type textarea "<style> h1 {"
